Goal: Transaction & Acquisition: Obtain resource

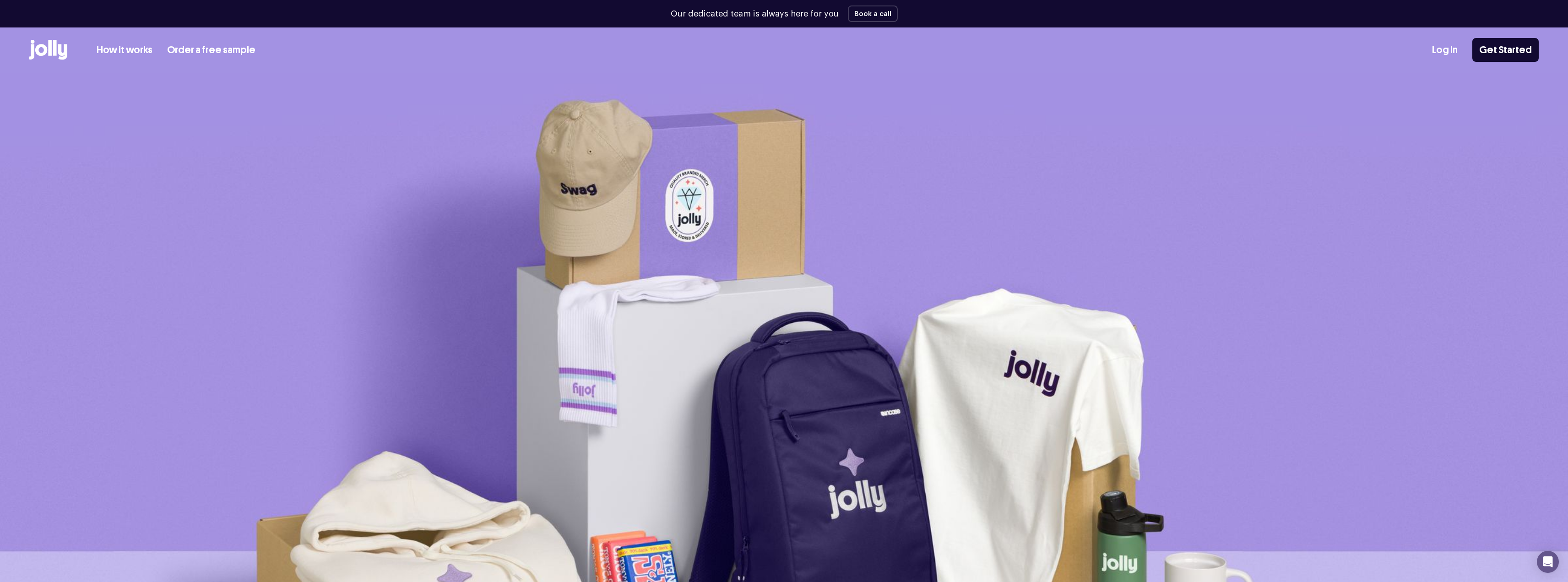
click at [218, 48] on link "Order a free sample" at bounding box center [211, 50] width 89 height 15
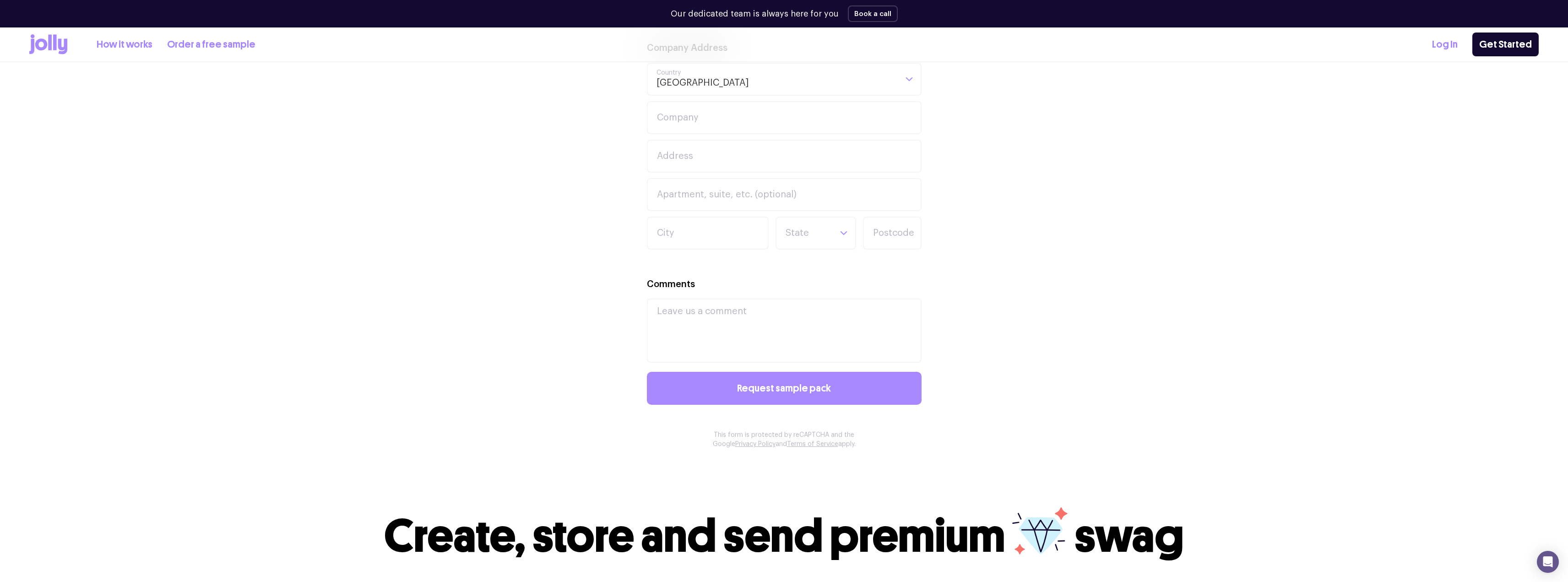
scroll to position [389, 0]
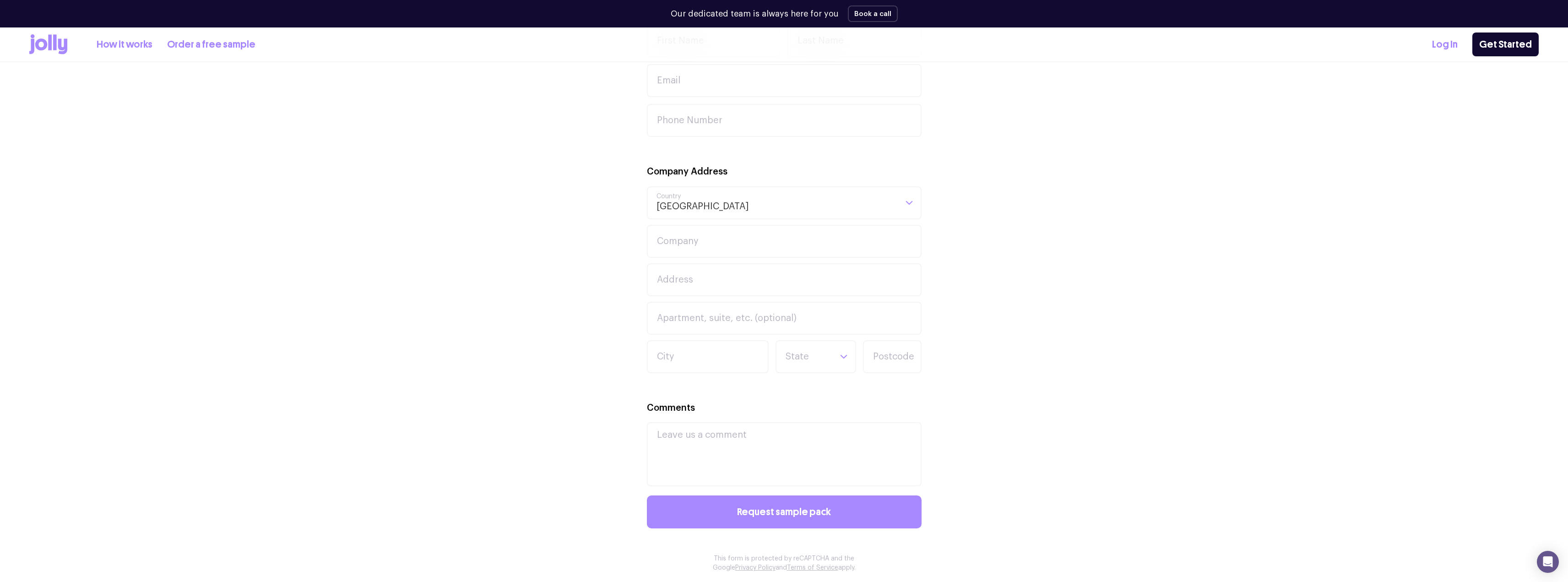
click at [115, 43] on link "How it works" at bounding box center [125, 44] width 56 height 15
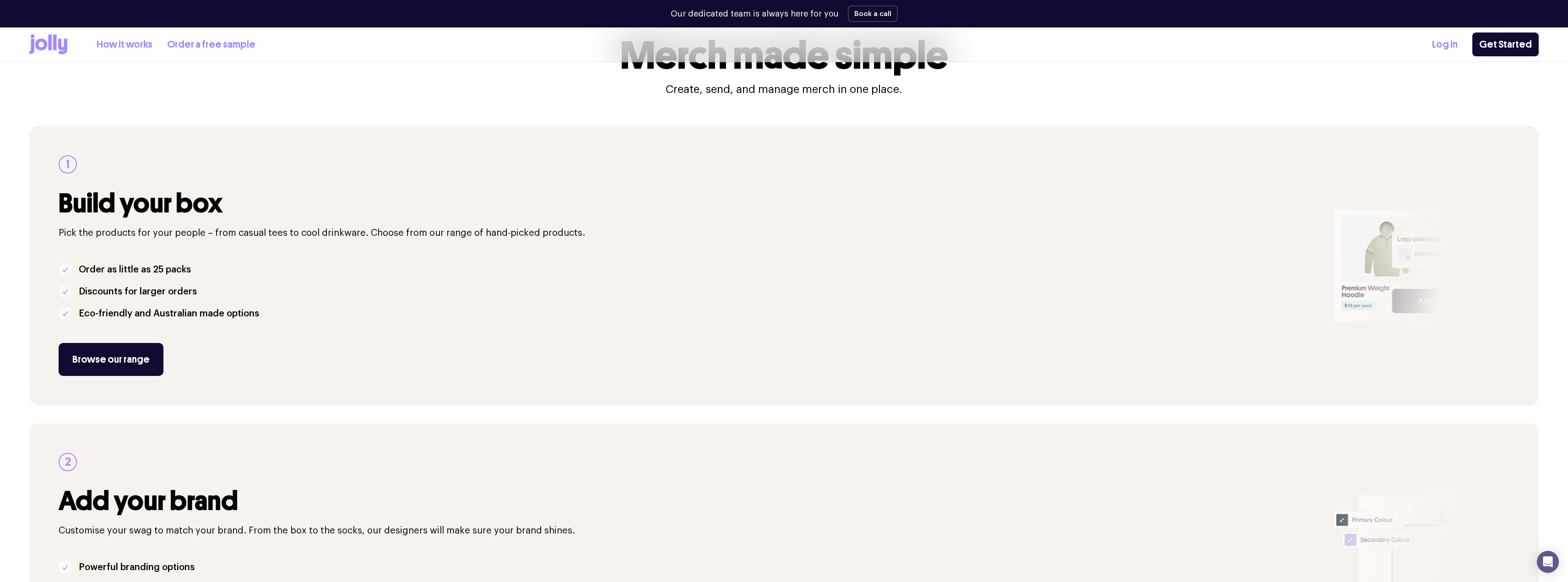
scroll to position [92, 0]
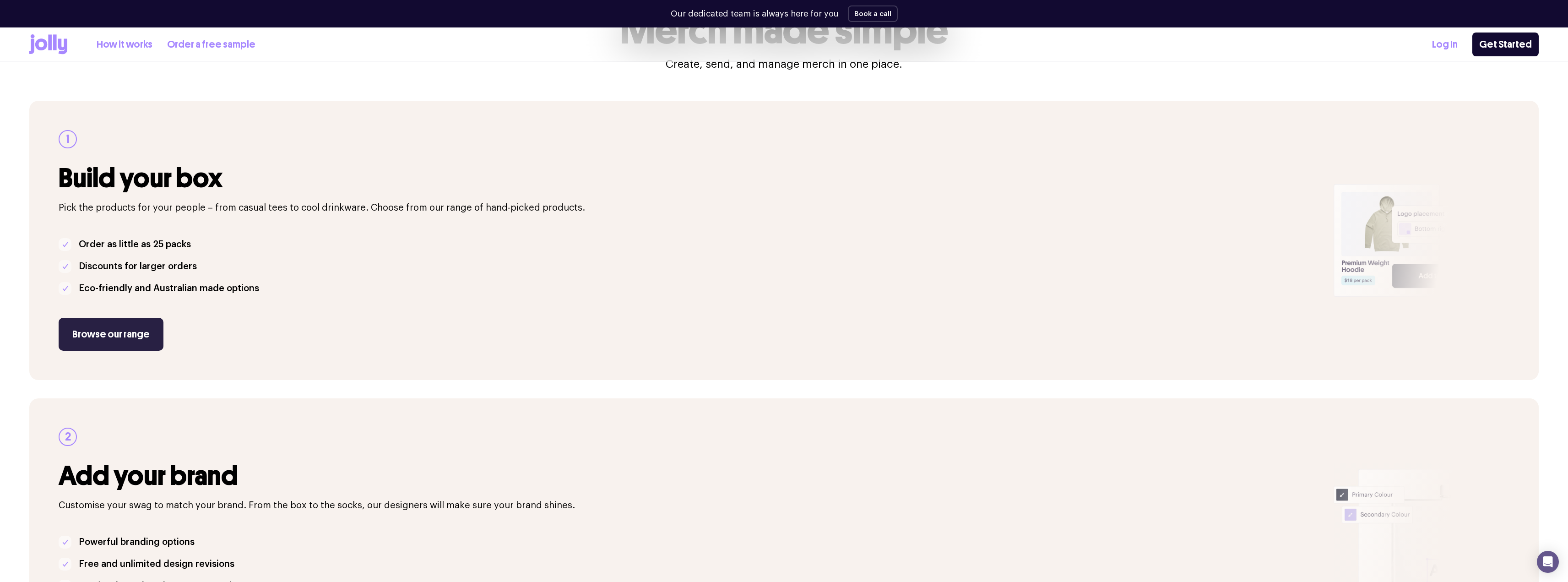
click at [128, 331] on link "Browse our range" at bounding box center [111, 334] width 105 height 33
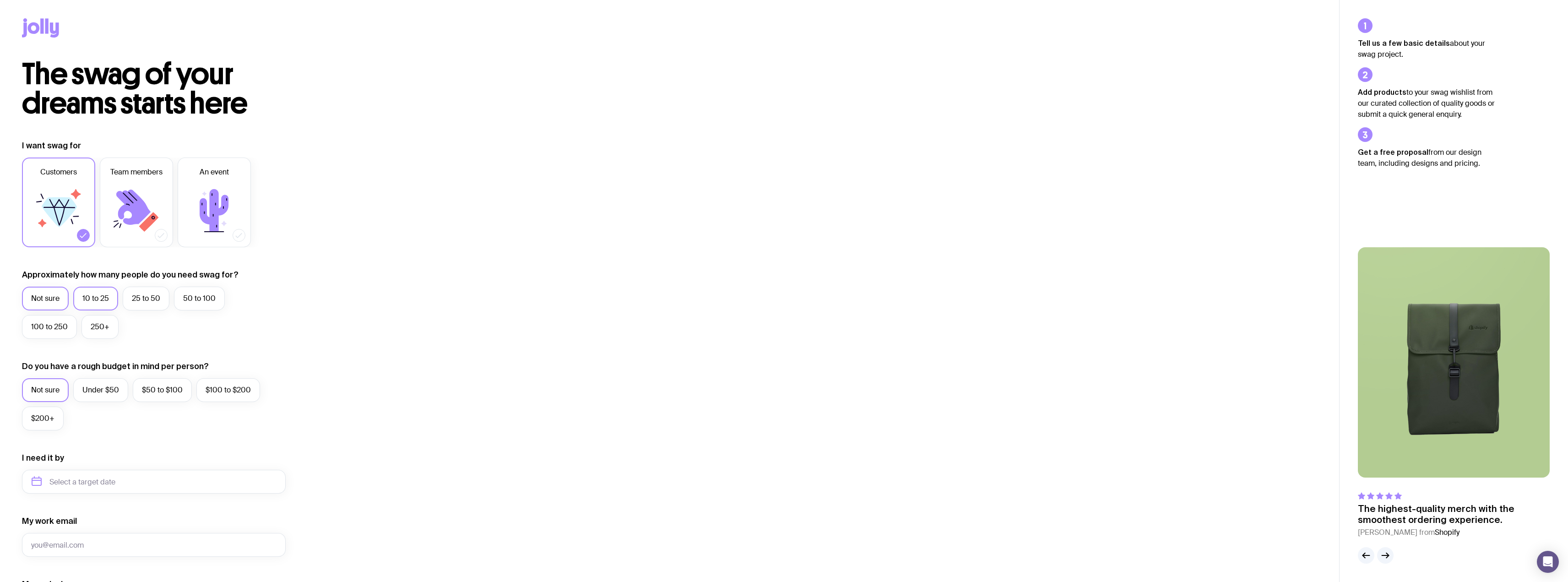
click at [79, 300] on label "10 to 25" at bounding box center [95, 298] width 45 height 24
click at [0, 0] on input "10 to 25" at bounding box center [0, 0] width 0 height 0
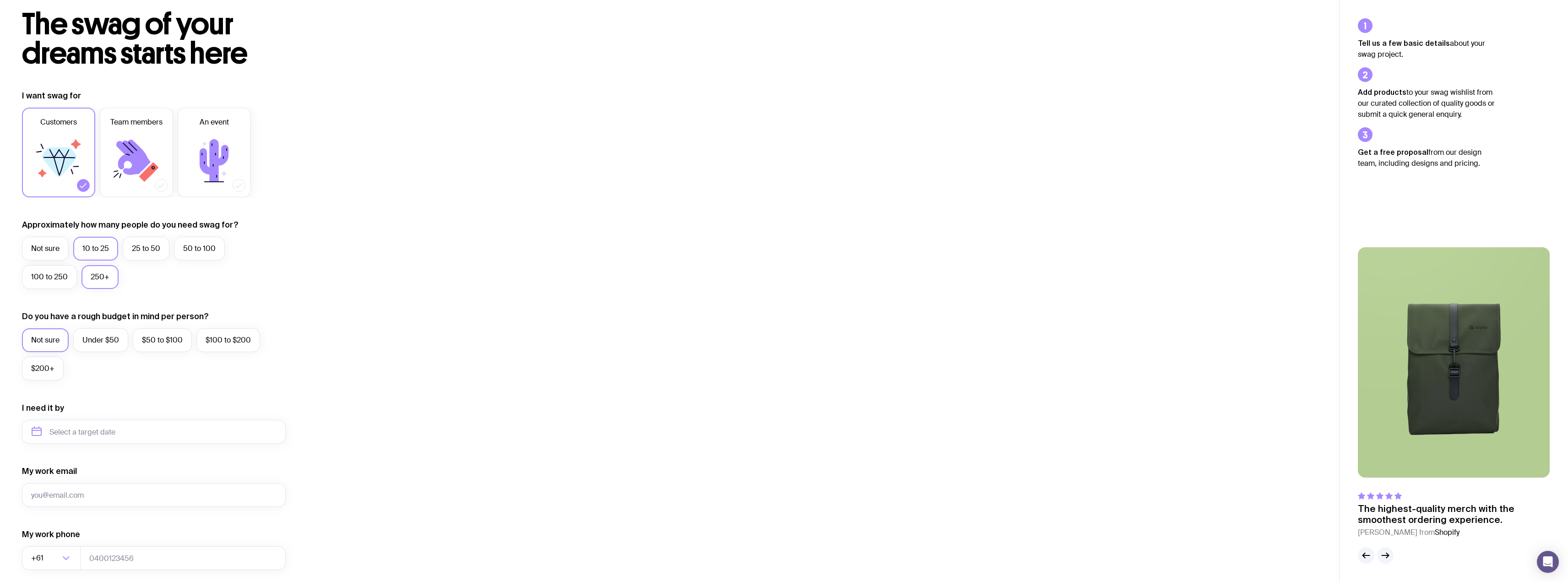
scroll to position [92, 0]
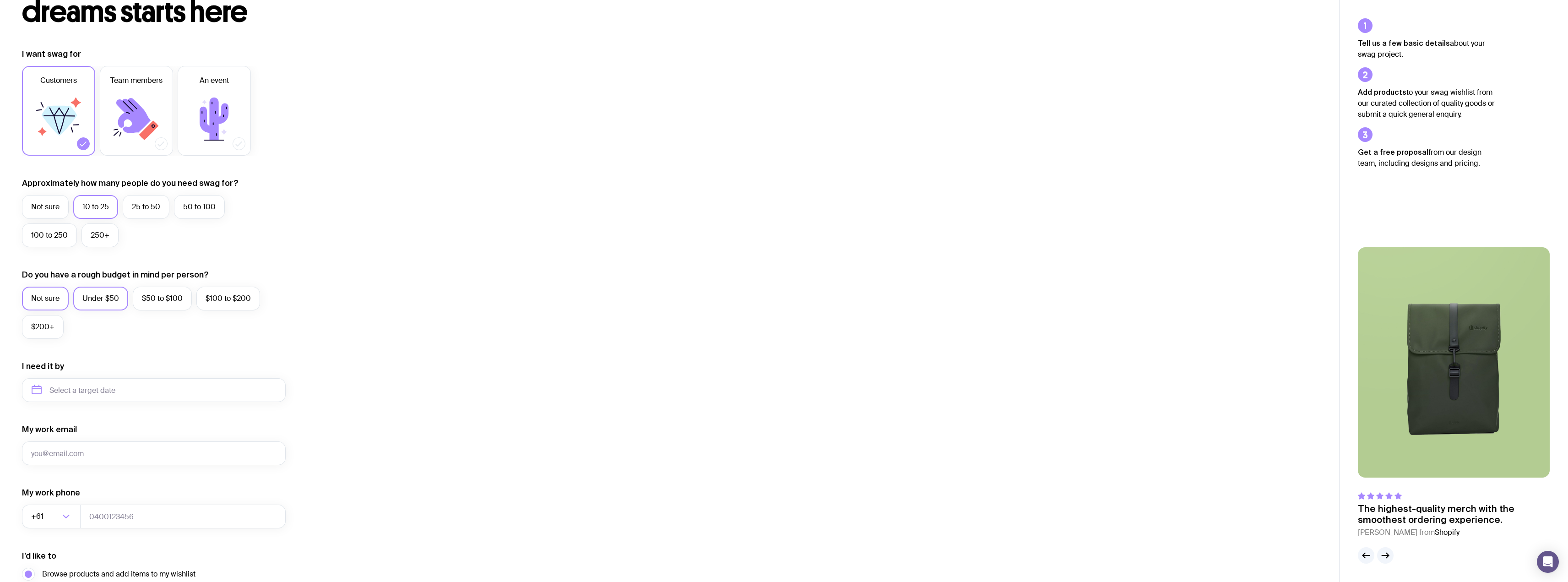
click at [122, 298] on label "Under $50" at bounding box center [100, 298] width 55 height 24
click at [0, 0] on input "Under $50" at bounding box center [0, 0] width 0 height 0
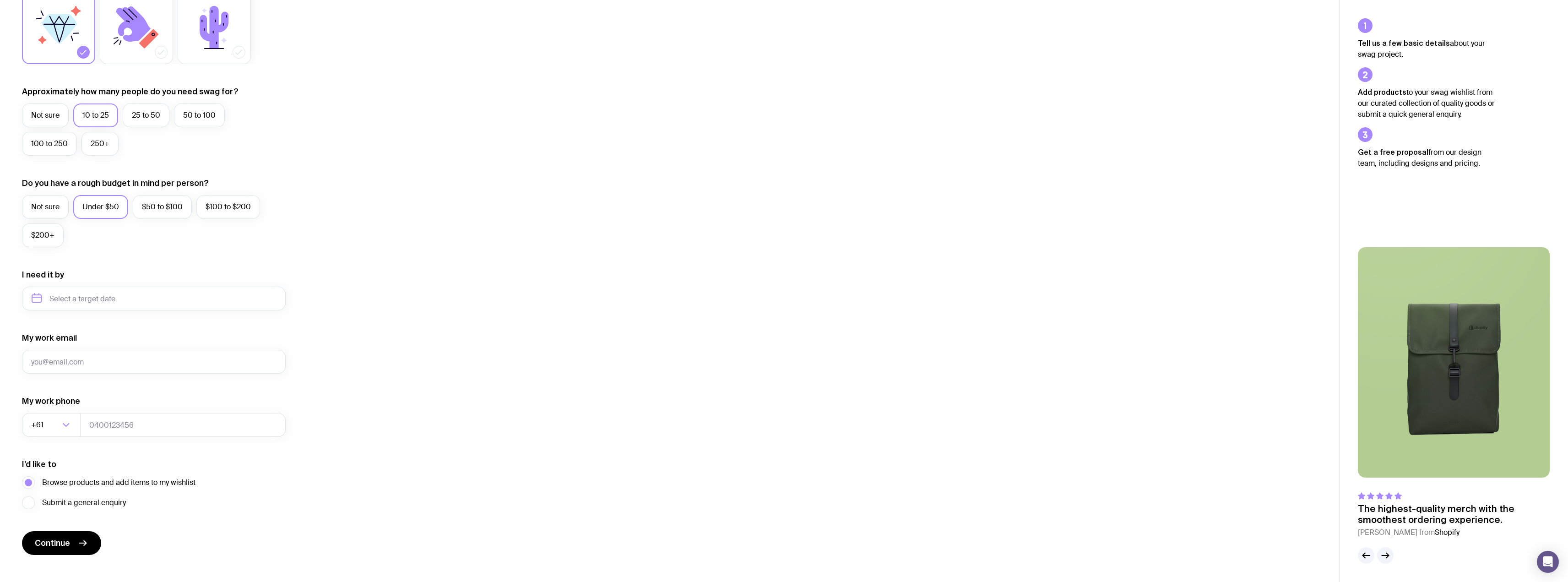
scroll to position [196, 0]
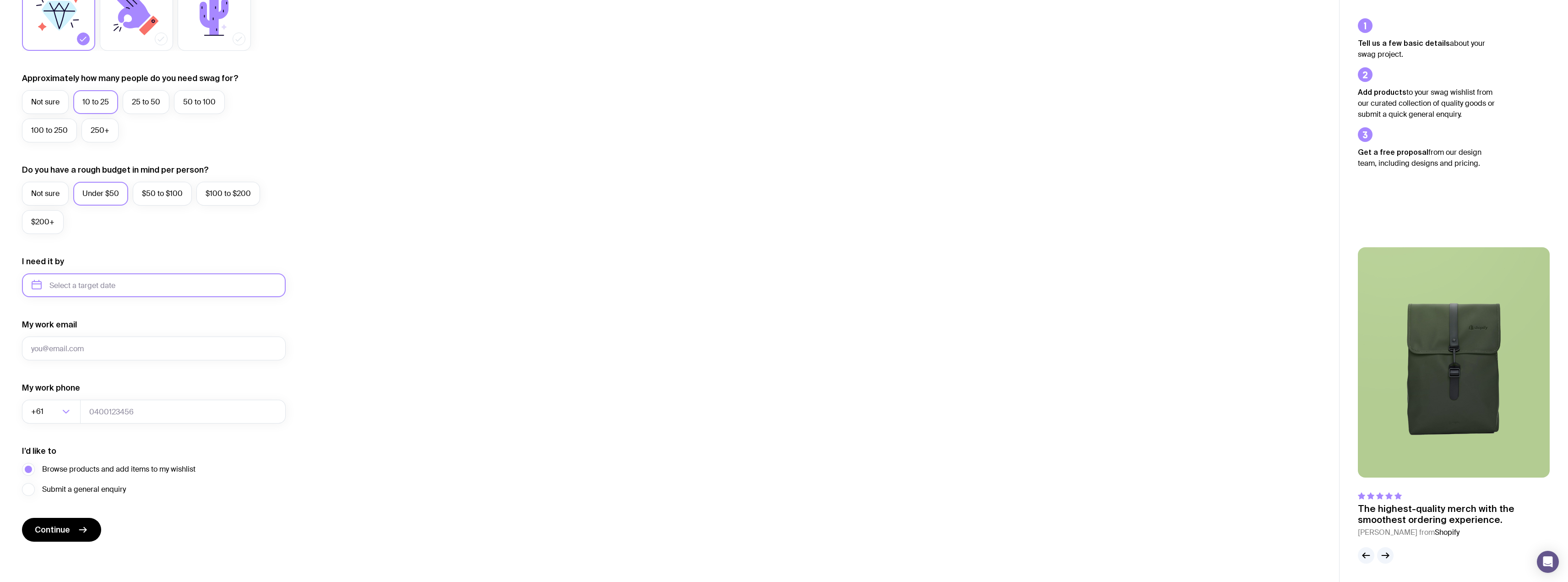
click at [134, 290] on input "text" at bounding box center [154, 285] width 264 height 24
click at [56, 525] on span "Continue" at bounding box center [52, 530] width 36 height 11
